Goal: Contribute content

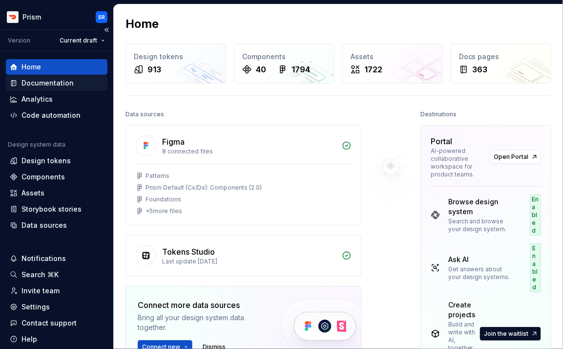
click at [56, 82] on div "Documentation" at bounding box center [47, 83] width 52 height 10
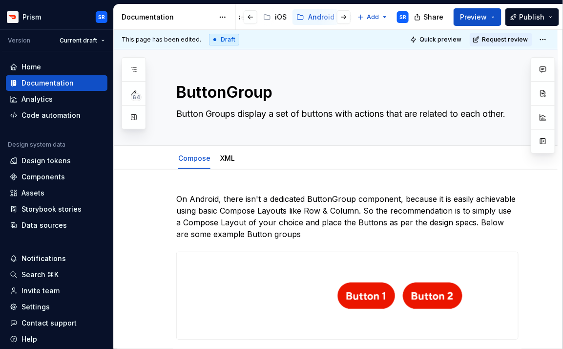
scroll to position [0, 117]
click at [307, 16] on div "Android" at bounding box center [320, 17] width 26 height 10
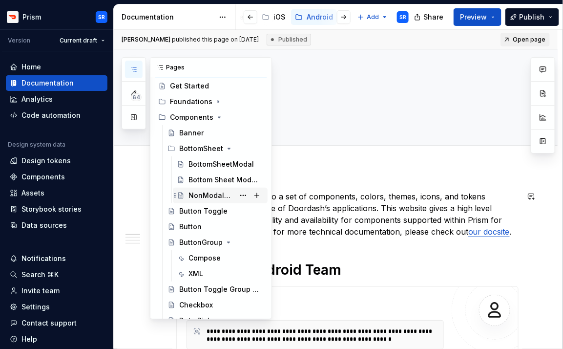
scroll to position [39, 0]
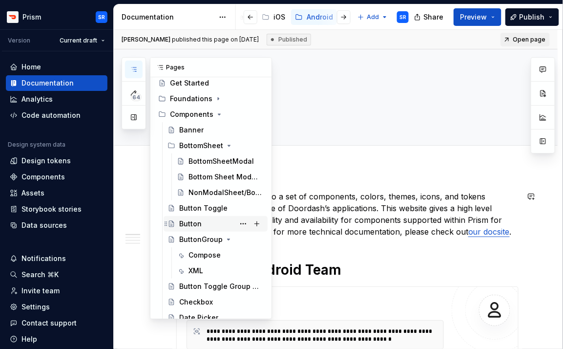
click at [198, 225] on div "Button" at bounding box center [190, 224] width 22 height 10
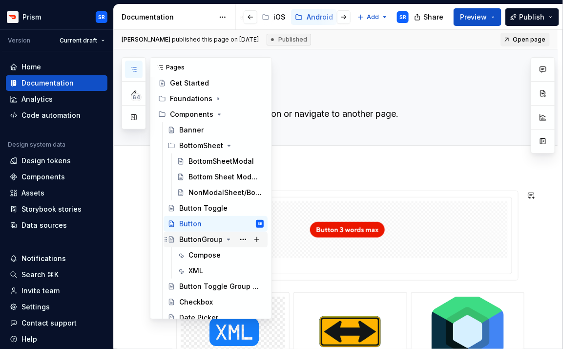
click at [199, 237] on div "ButtonGroup" at bounding box center [200, 239] width 43 height 10
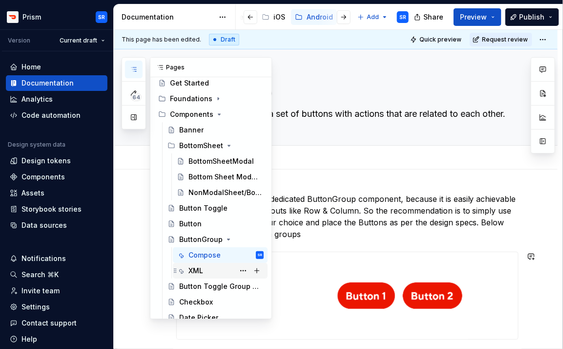
click at [202, 267] on div "XML" at bounding box center [195, 271] width 15 height 10
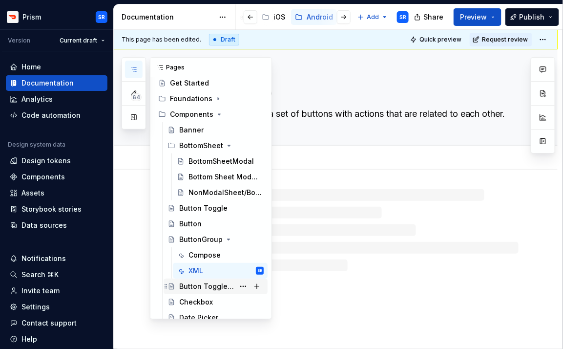
click at [201, 284] on div "Button Toggle Group (BTG)" at bounding box center [206, 286] width 55 height 10
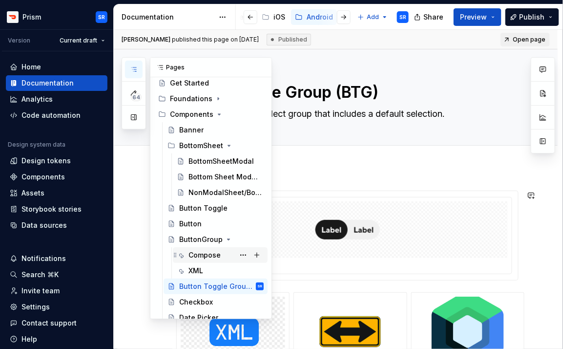
click at [204, 253] on div "Compose" at bounding box center [204, 255] width 32 height 10
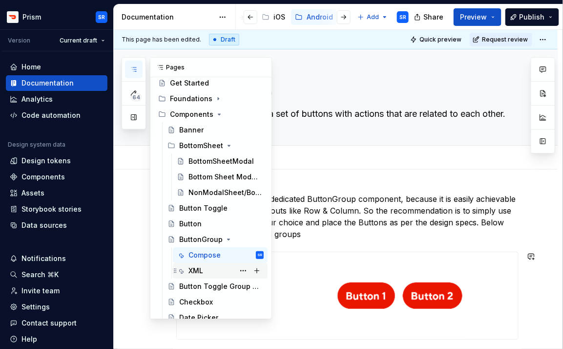
click at [204, 268] on div "XML" at bounding box center [225, 271] width 75 height 14
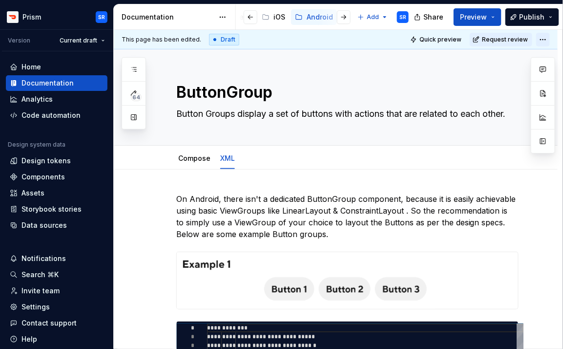
click at [548, 41] on html "Prism SR Version Current draft Home Documentation Analytics Code automation Des…" at bounding box center [281, 174] width 563 height 349
click at [521, 75] on div "Open preview" at bounding box center [524, 74] width 63 height 10
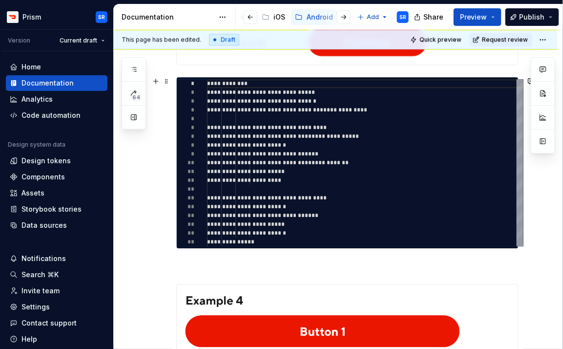
scroll to position [615, 0]
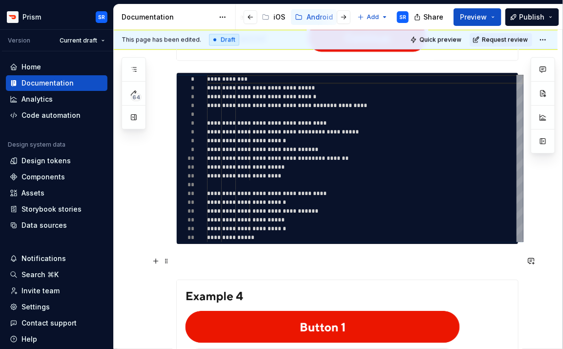
click at [537, 255] on button "button" at bounding box center [531, 261] width 14 height 14
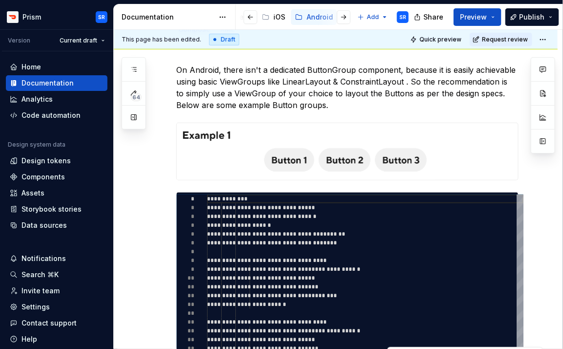
scroll to position [0, 0]
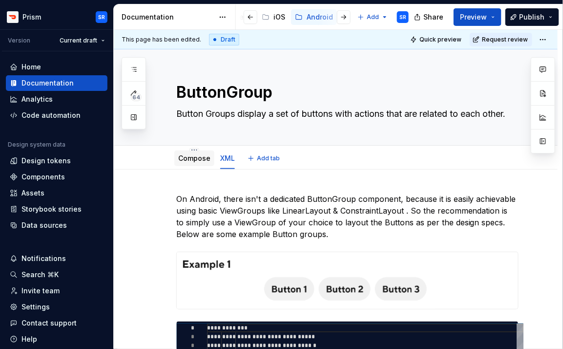
click at [195, 161] on link "Compose" at bounding box center [194, 158] width 32 height 8
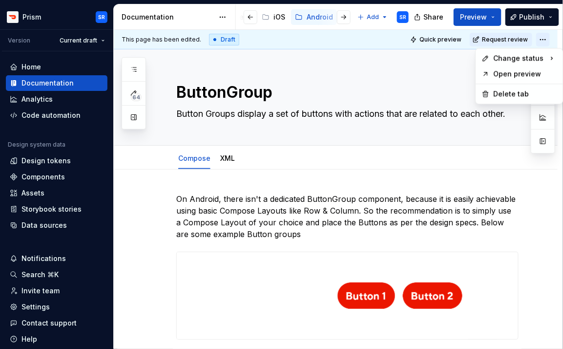
click at [551, 37] on html "Prism SR Version Current draft Home Documentation Analytics Code automation Des…" at bounding box center [281, 174] width 563 height 349
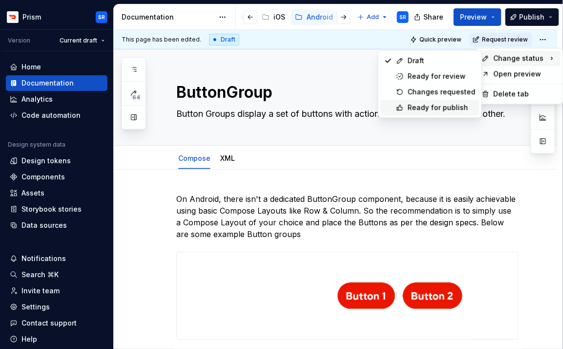
click at [439, 107] on div "Ready for publish" at bounding box center [442, 108] width 68 height 10
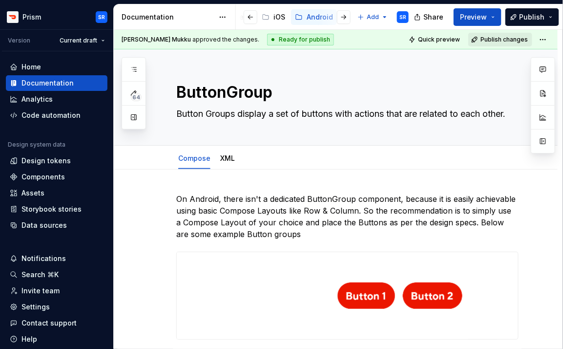
click at [502, 40] on span "Publish changes" at bounding box center [503, 40] width 47 height 8
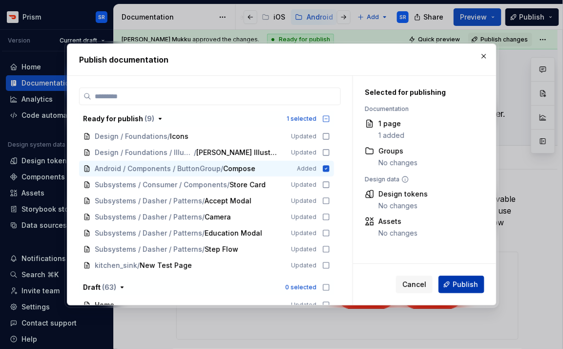
click at [463, 285] on span "Publish" at bounding box center [464, 284] width 25 height 10
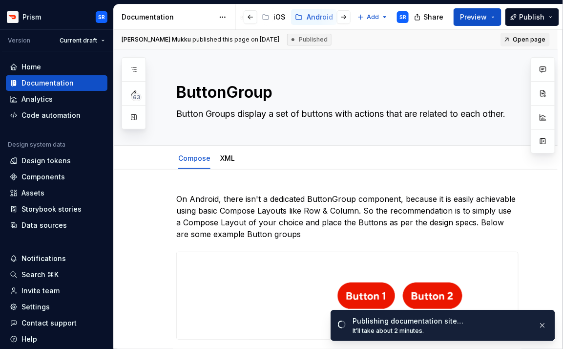
type textarea "*"
